Goal: Task Accomplishment & Management: Use online tool/utility

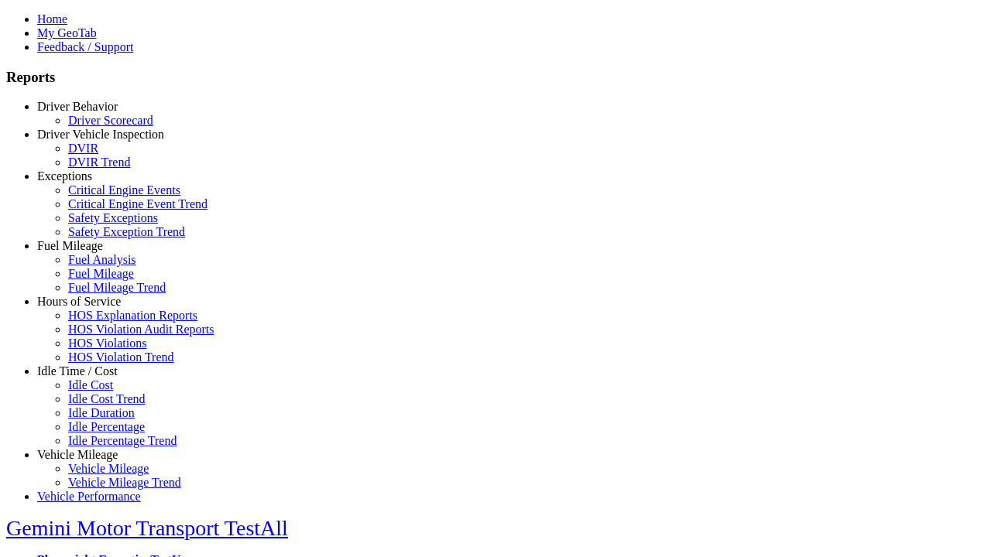
click at [89, 378] on link "Idle Time / Cost" at bounding box center [77, 371] width 80 height 13
click at [101, 392] on link "Idle Cost" at bounding box center [90, 384] width 45 height 13
select select
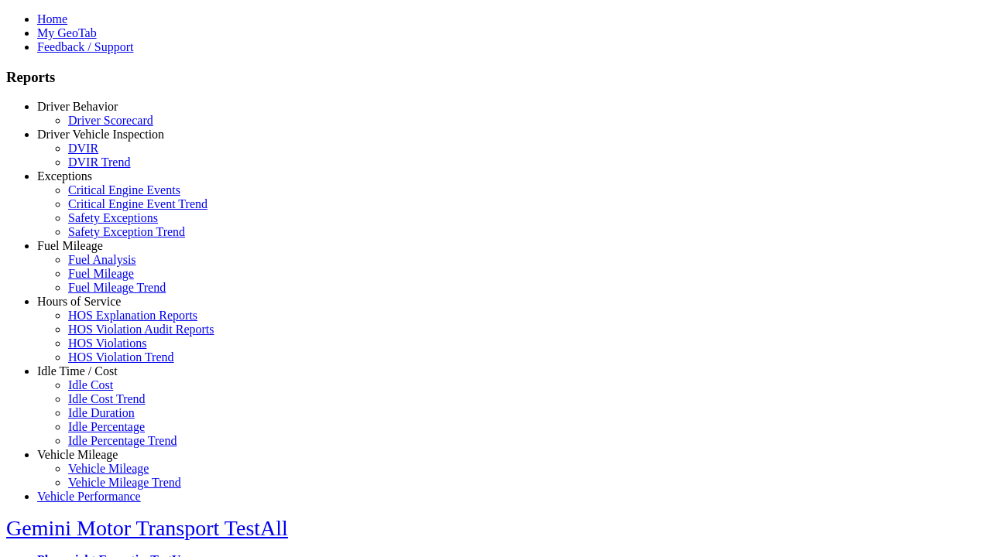
select select
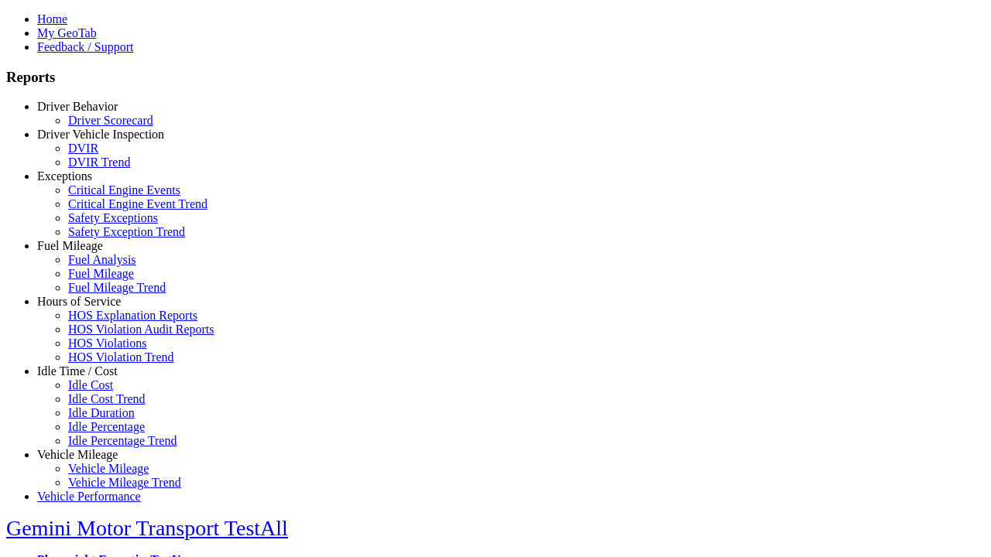
select select
select select "**"
